Goal: Task Accomplishment & Management: Use online tool/utility

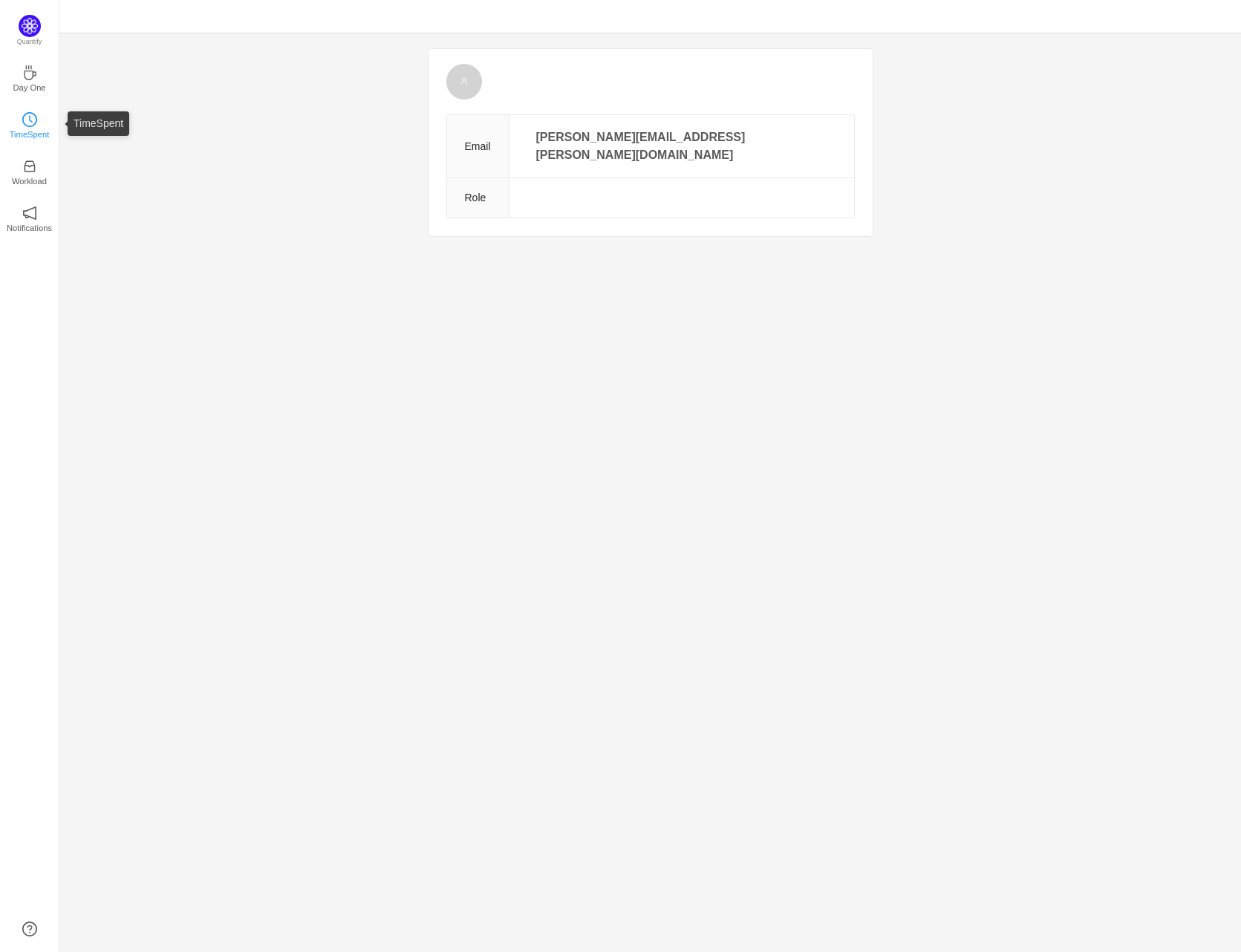
click at [29, 119] on icon "icon: clock-circle" at bounding box center [31, 119] width 4 height 7
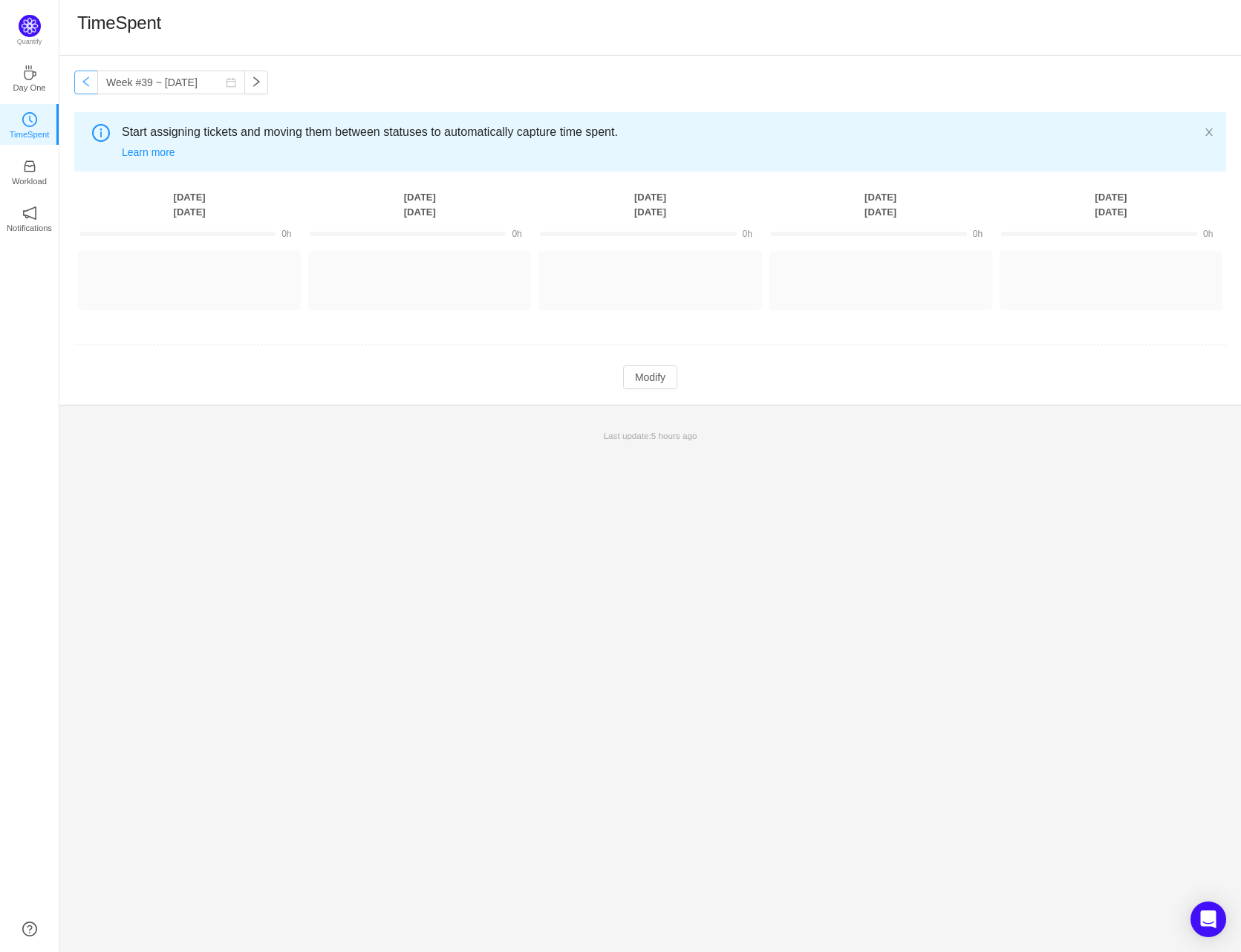
click at [89, 84] on button "button" at bounding box center [86, 82] width 24 height 24
click at [93, 81] on button "button" at bounding box center [86, 82] width 24 height 24
click at [90, 78] on button "button" at bounding box center [86, 82] width 24 height 24
click at [97, 81] on input "Week #36 ~ [DATE]" at bounding box center [170, 82] width 148 height 24
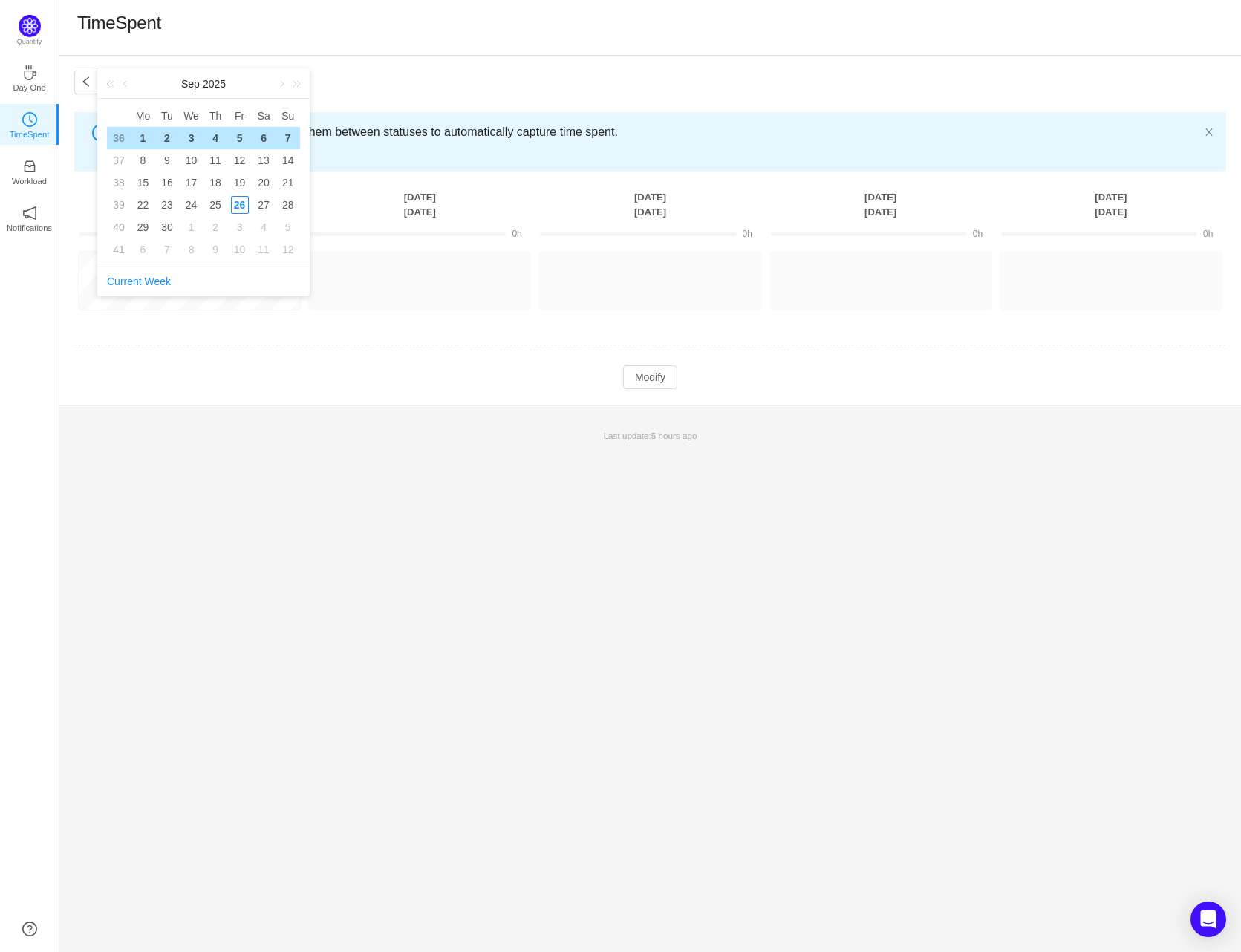
click at [97, 81] on div "[DATE] x Mo Tu We Th Fr Sa Su 36 1 2 3 4 5 6 7 37 8 9 10 11 12 13 14 38 15 16 1…" at bounding box center [203, 182] width 212 height 228
click at [90, 84] on button "button" at bounding box center [86, 82] width 24 height 24
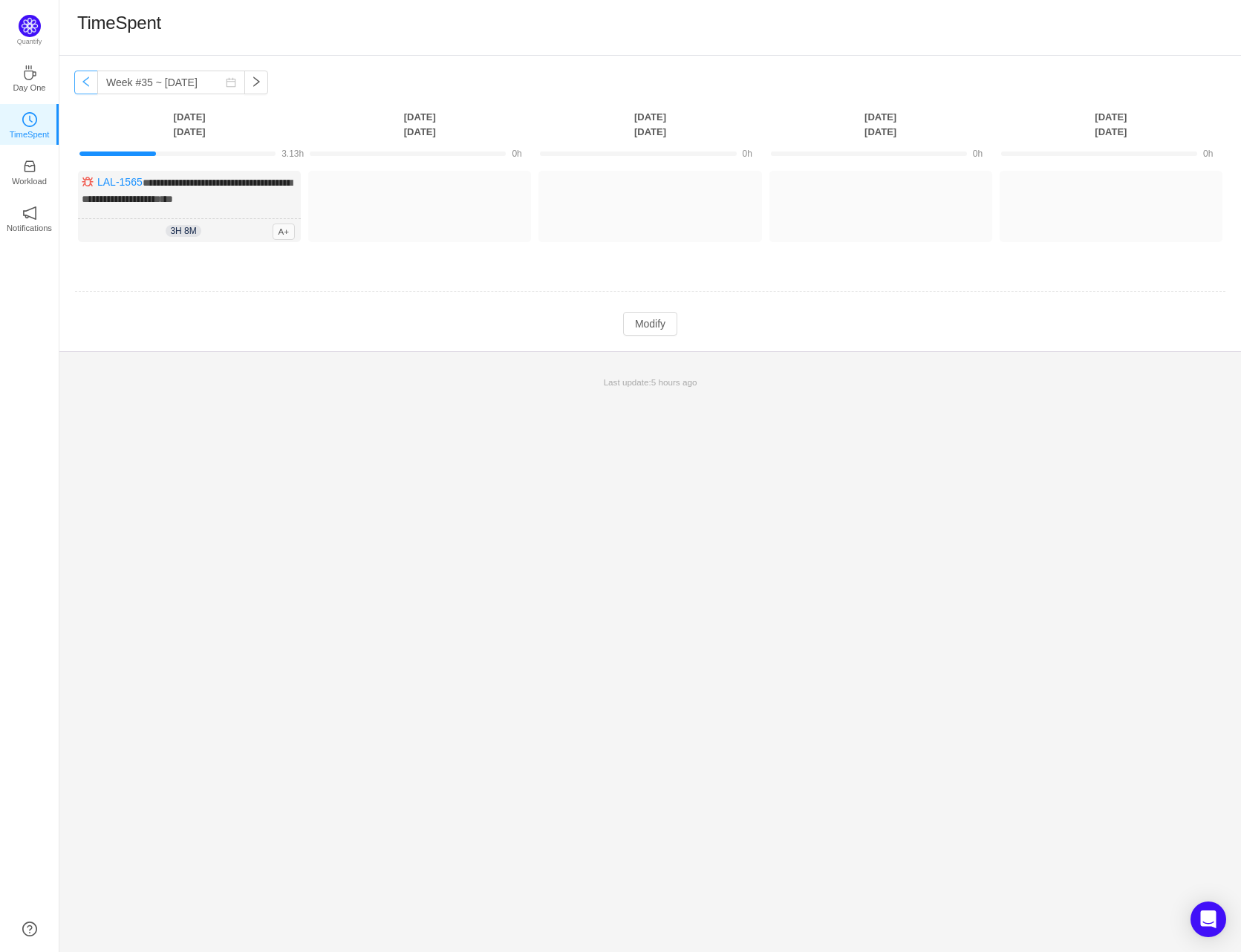
click at [90, 81] on button "button" at bounding box center [86, 82] width 24 height 24
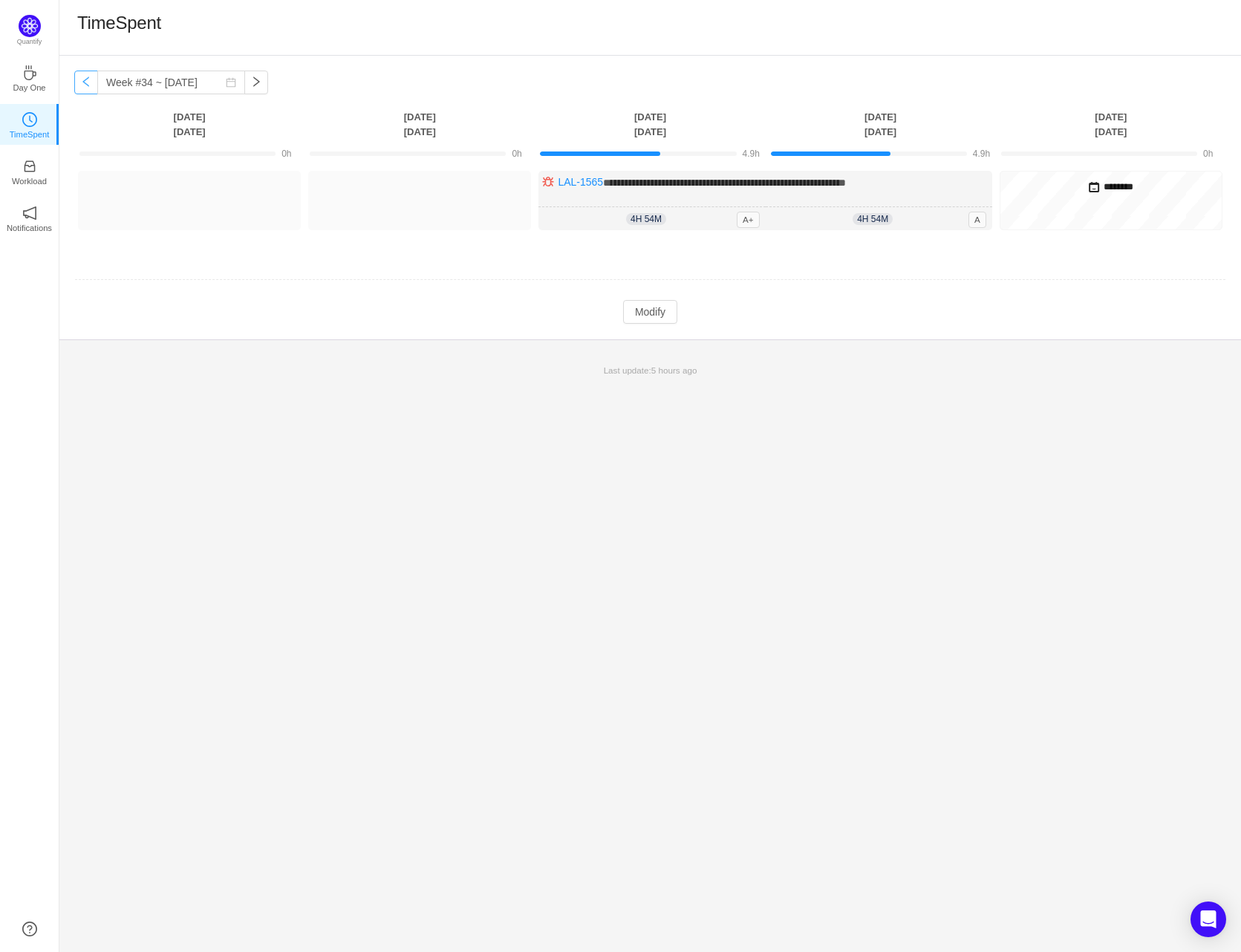
click at [93, 90] on button "button" at bounding box center [86, 82] width 24 height 24
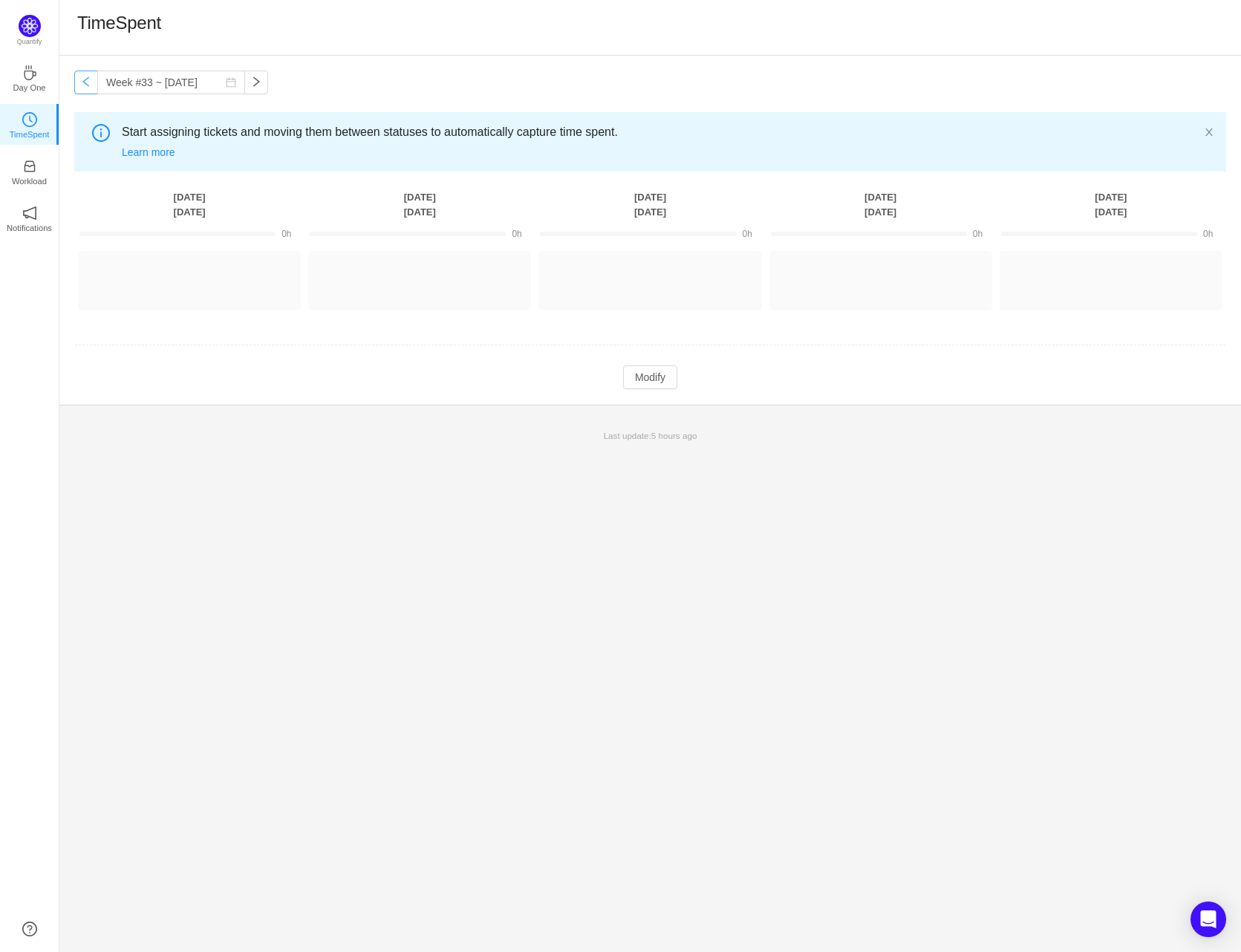
click at [90, 88] on button "button" at bounding box center [86, 82] width 24 height 24
type input "Week #32 ~ [DATE]"
click at [44, 87] on p "Day One" at bounding box center [29, 87] width 33 height 13
